Goal: Navigation & Orientation: Find specific page/section

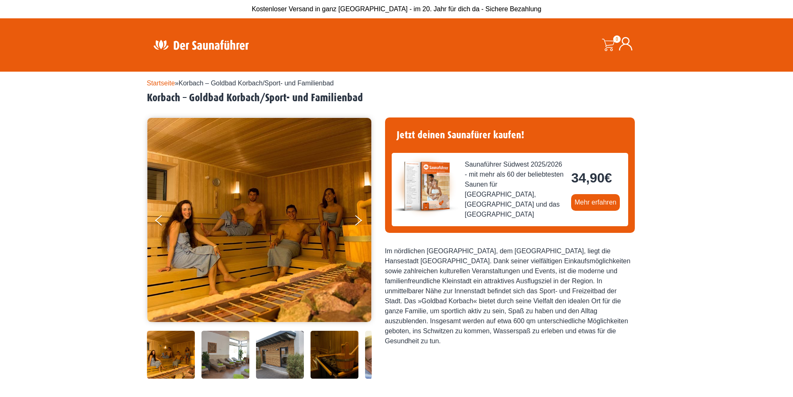
scroll to position [42, 0]
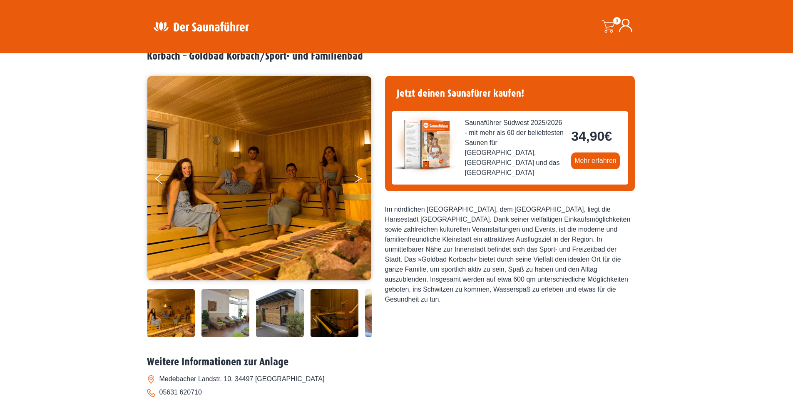
click at [356, 176] on icon "Next" at bounding box center [357, 176] width 7 height 5
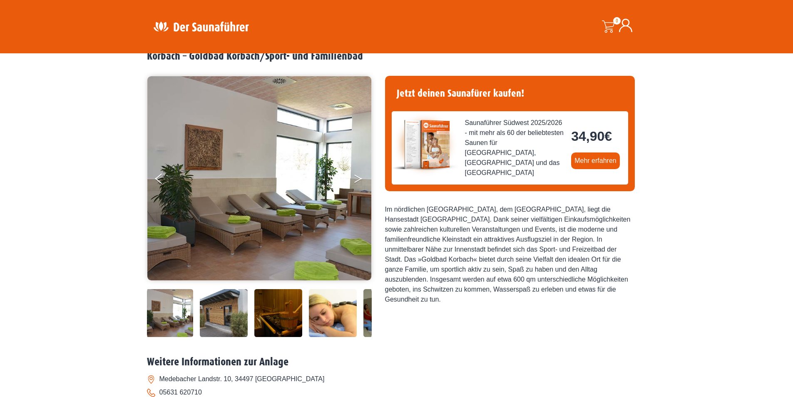
click at [356, 176] on icon "Next" at bounding box center [357, 176] width 7 height 5
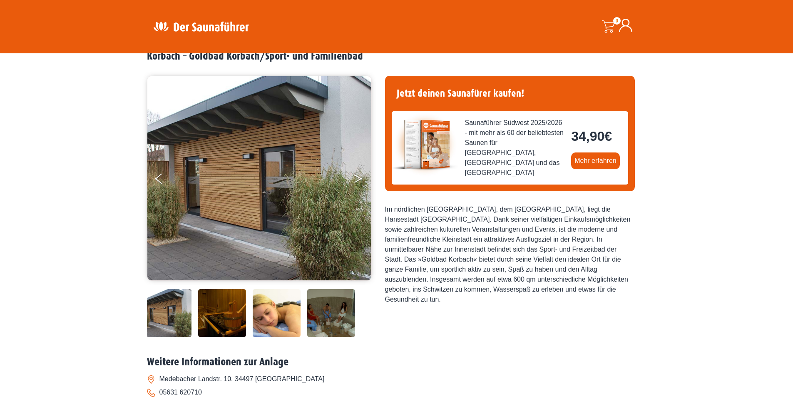
click at [356, 176] on icon "Next" at bounding box center [357, 176] width 7 height 5
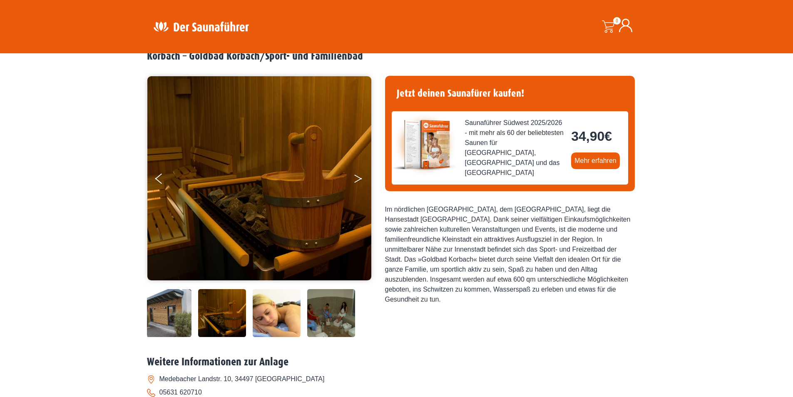
click at [356, 176] on icon "Next" at bounding box center [357, 176] width 7 height 5
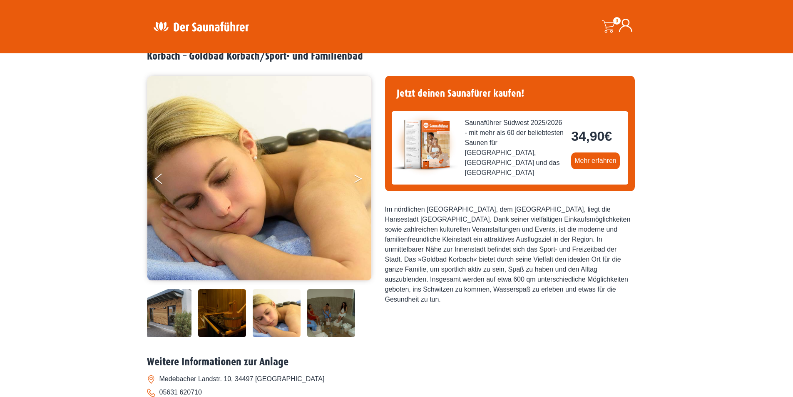
click at [356, 176] on icon "Next" at bounding box center [357, 176] width 7 height 5
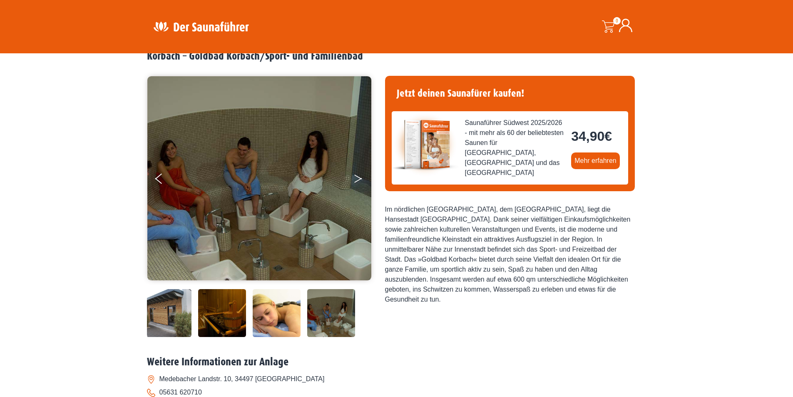
click at [356, 176] on icon "Next" at bounding box center [357, 176] width 7 height 5
click at [356, 182] on icon "Next" at bounding box center [357, 180] width 7 height 5
click at [356, 181] on icon "Next" at bounding box center [357, 180] width 7 height 5
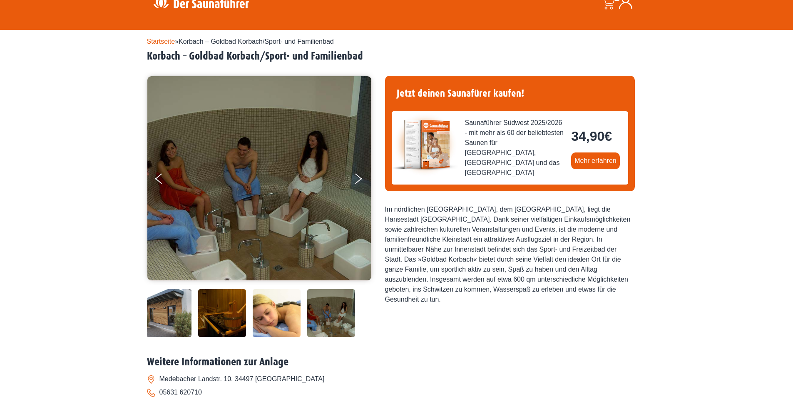
scroll to position [0, 0]
